Goal: Find specific page/section: Find specific page/section

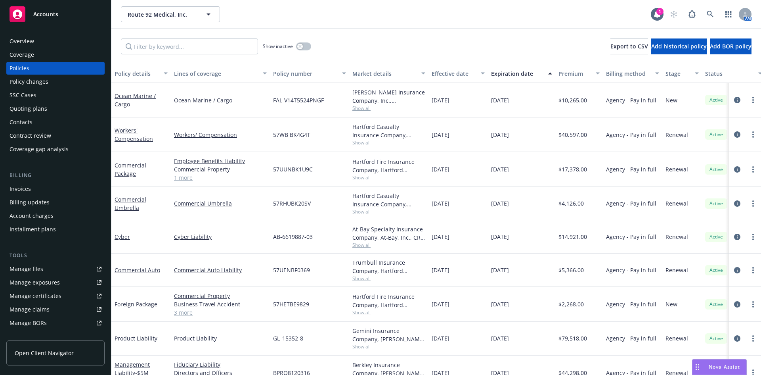
click at [509, 47] on div "Show inactive Export to CSV Add historical policy Add BOR policy" at bounding box center [436, 46] width 650 height 35
click at [406, 20] on div "Route 92 Medical, Inc. Route 92 Medical, Inc." at bounding box center [386, 14] width 530 height 16
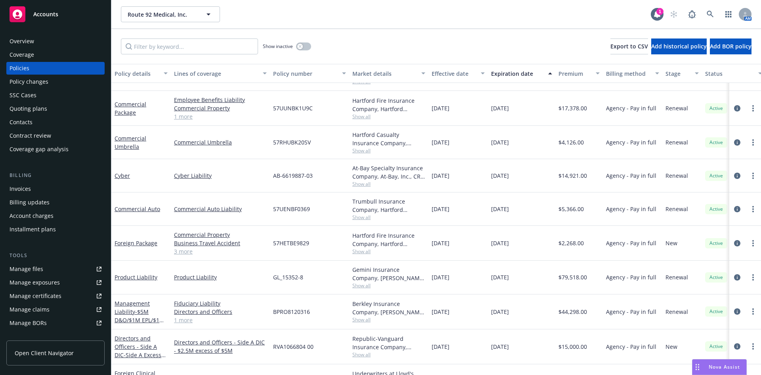
scroll to position [79, 0]
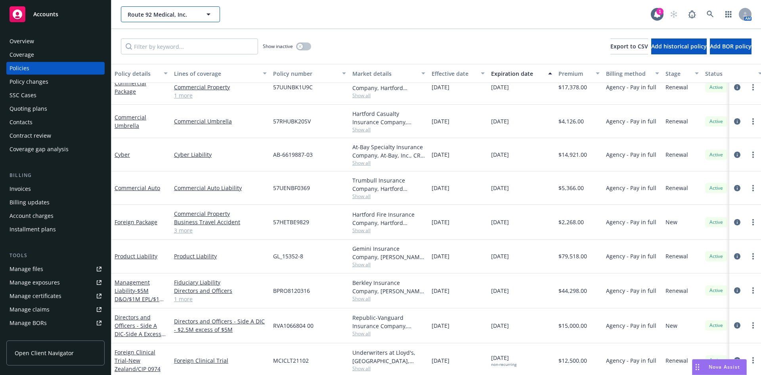
click at [210, 13] on icon "button" at bounding box center [209, 15] width 10 height 10
click at [162, 37] on strong "Arcus Biosciences, Inc." at bounding box center [160, 37] width 61 height 8
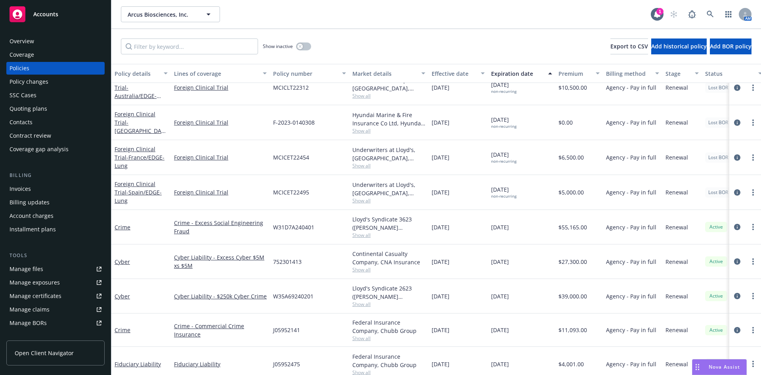
click at [510, 40] on div "Show inactive Export to CSV Add historical policy Add BOR policy" at bounding box center [436, 46] width 650 height 35
click at [657, 16] on icon at bounding box center [657, 14] width 6 height 7
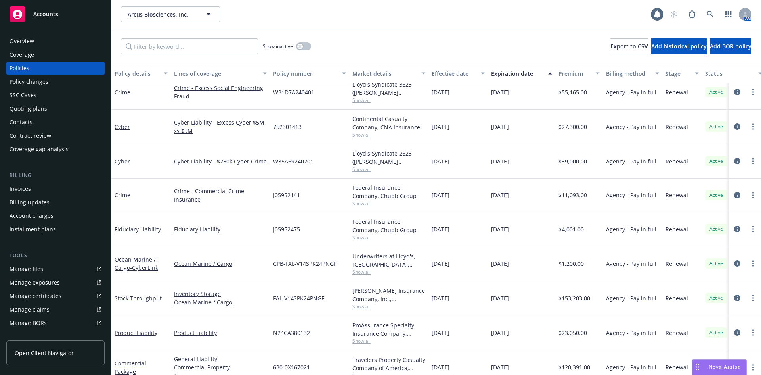
scroll to position [238, 0]
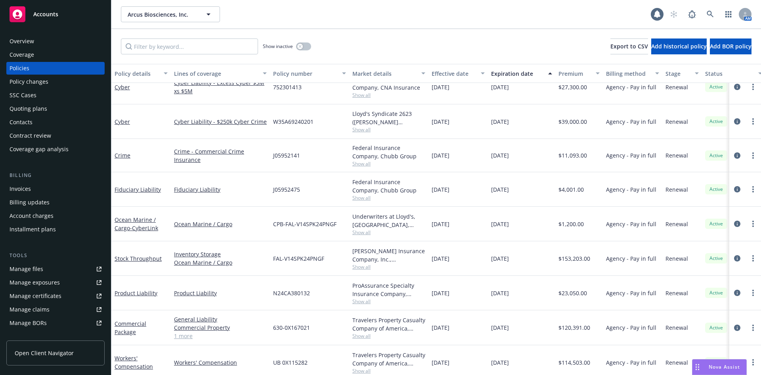
click at [401, 17] on div "Arcus Biosciences, Inc. Arcus Biosciences, Inc." at bounding box center [386, 14] width 530 height 16
click at [75, 152] on div "Coverage gap analysis" at bounding box center [56, 149] width 92 height 13
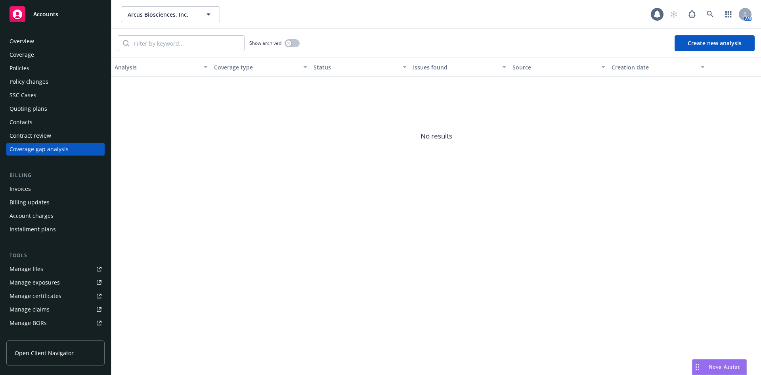
click at [37, 71] on div "Policies" at bounding box center [56, 68] width 92 height 13
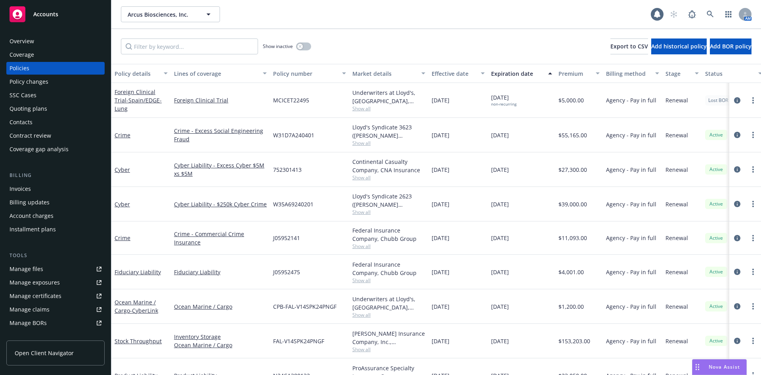
scroll to position [238, 0]
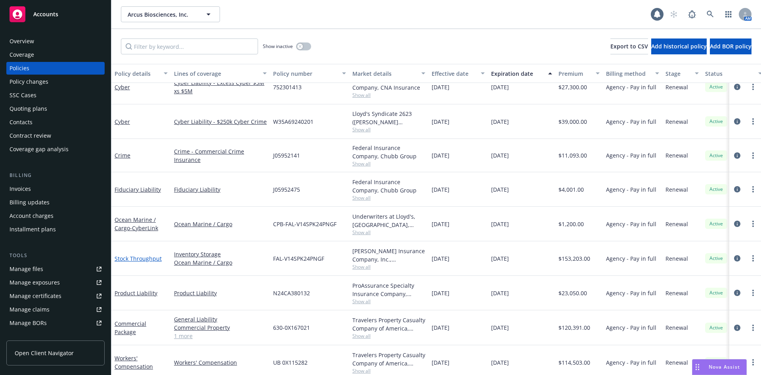
click at [149, 258] on link "Stock Throughput" at bounding box center [138, 258] width 47 height 8
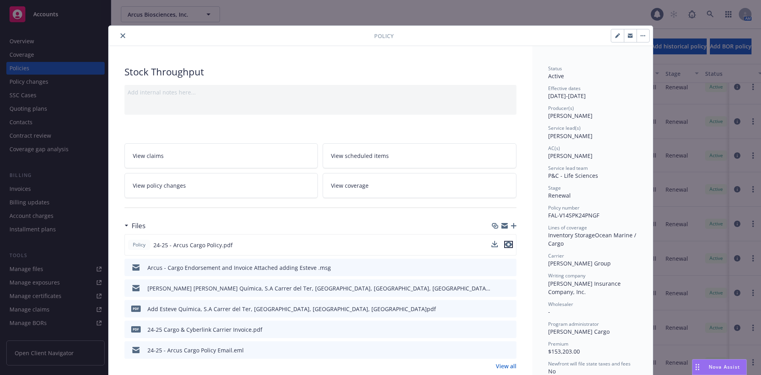
click at [506, 243] on icon "preview file" at bounding box center [508, 244] width 7 height 6
click at [121, 36] on icon "close" at bounding box center [123, 35] width 5 height 5
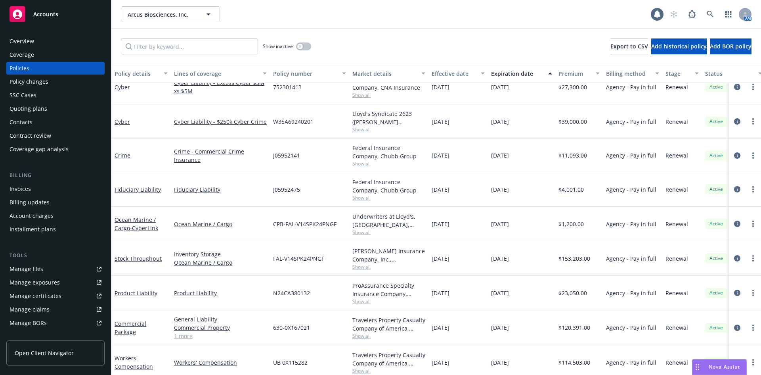
click at [69, 15] on div "Accounts" at bounding box center [56, 14] width 92 height 16
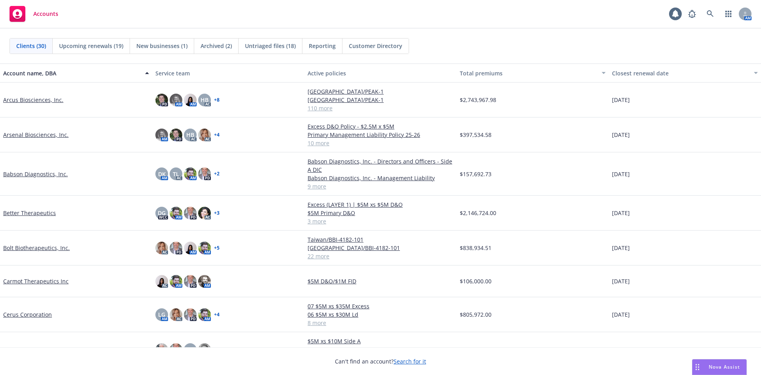
click at [212, 15] on div "Accounts 1 AM" at bounding box center [380, 14] width 761 height 29
